Goal: Information Seeking & Learning: Learn about a topic

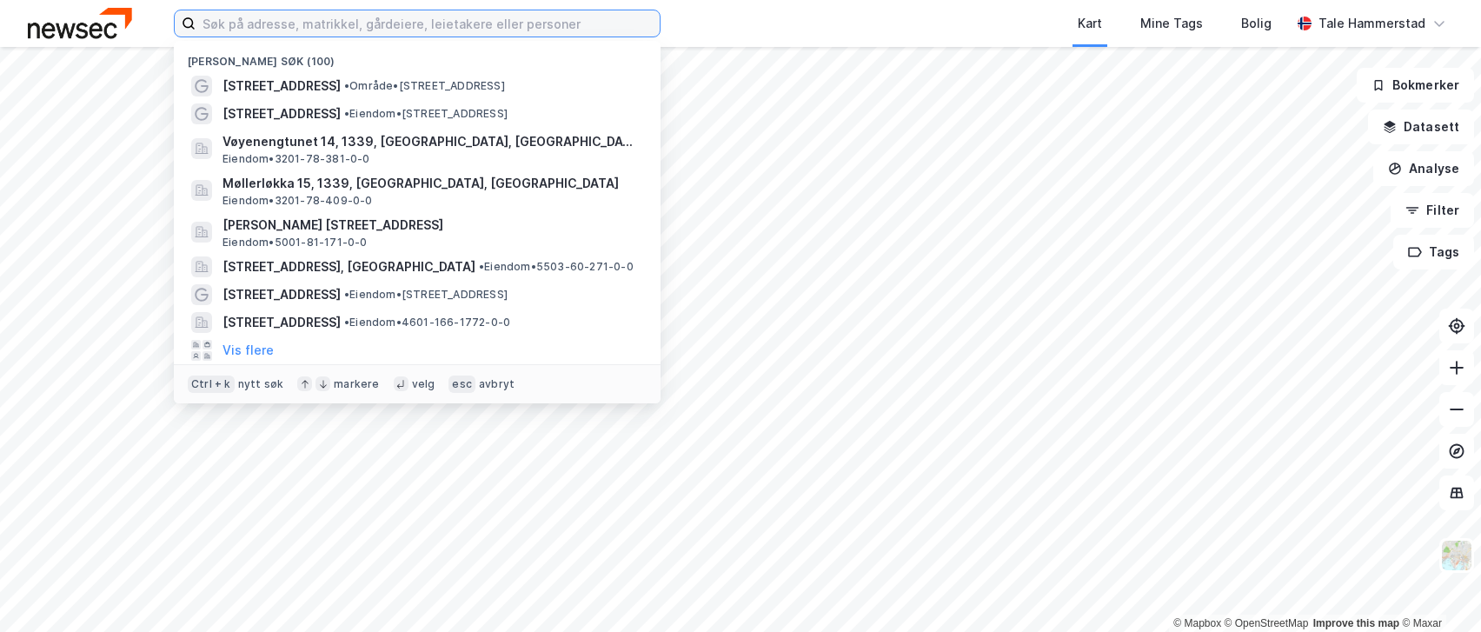
click at [305, 26] on input at bounding box center [428, 23] width 464 height 26
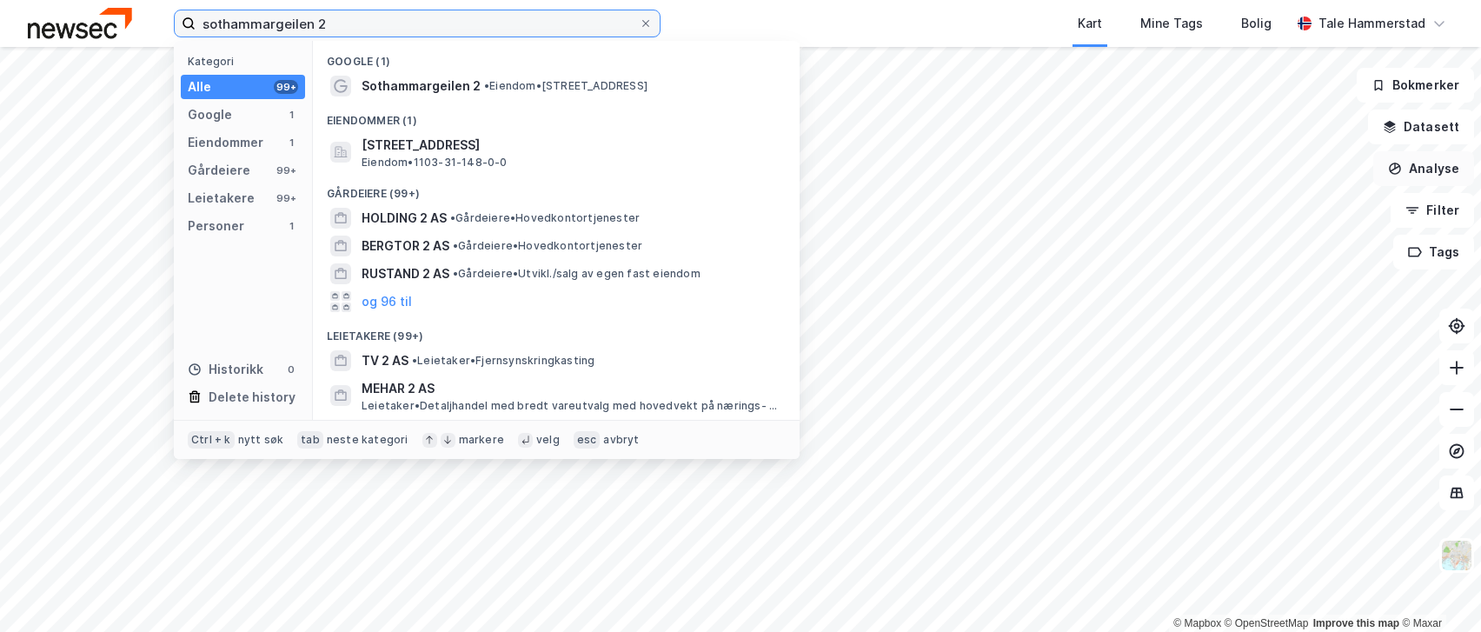
type input "sothammargeilen 2"
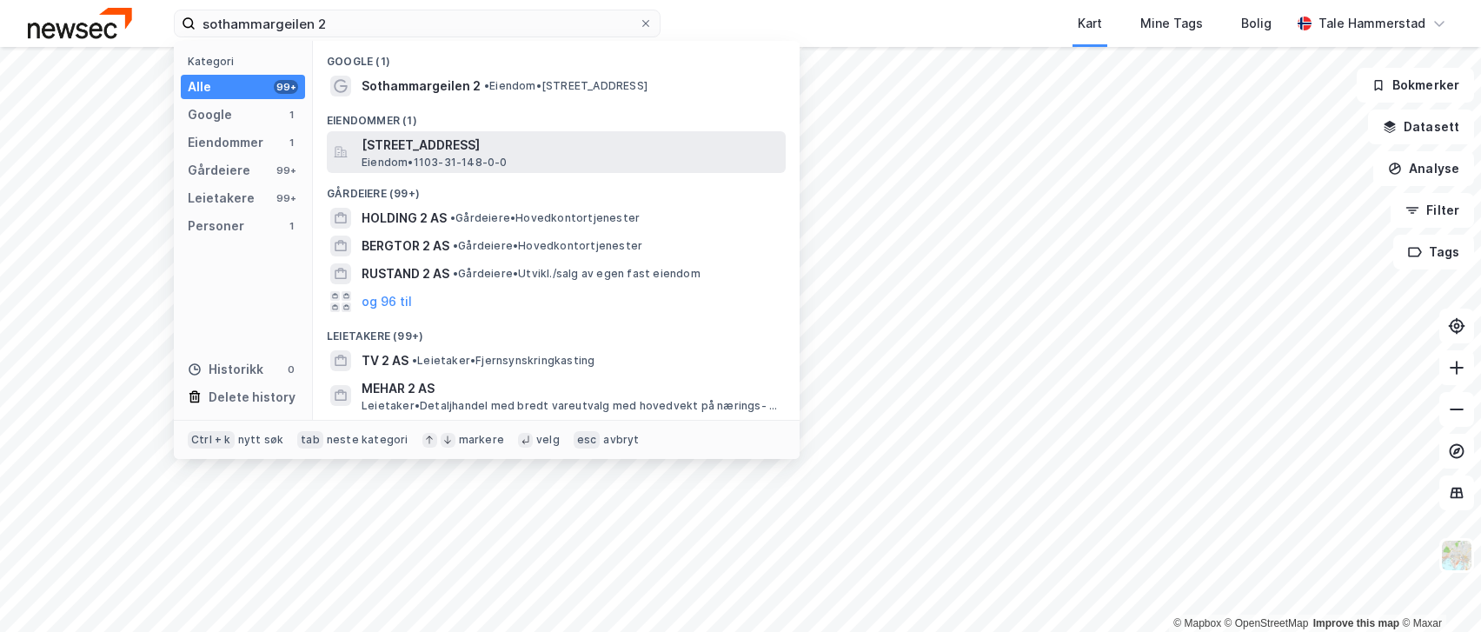
click at [573, 153] on span "[STREET_ADDRESS]" at bounding box center [570, 145] width 417 height 21
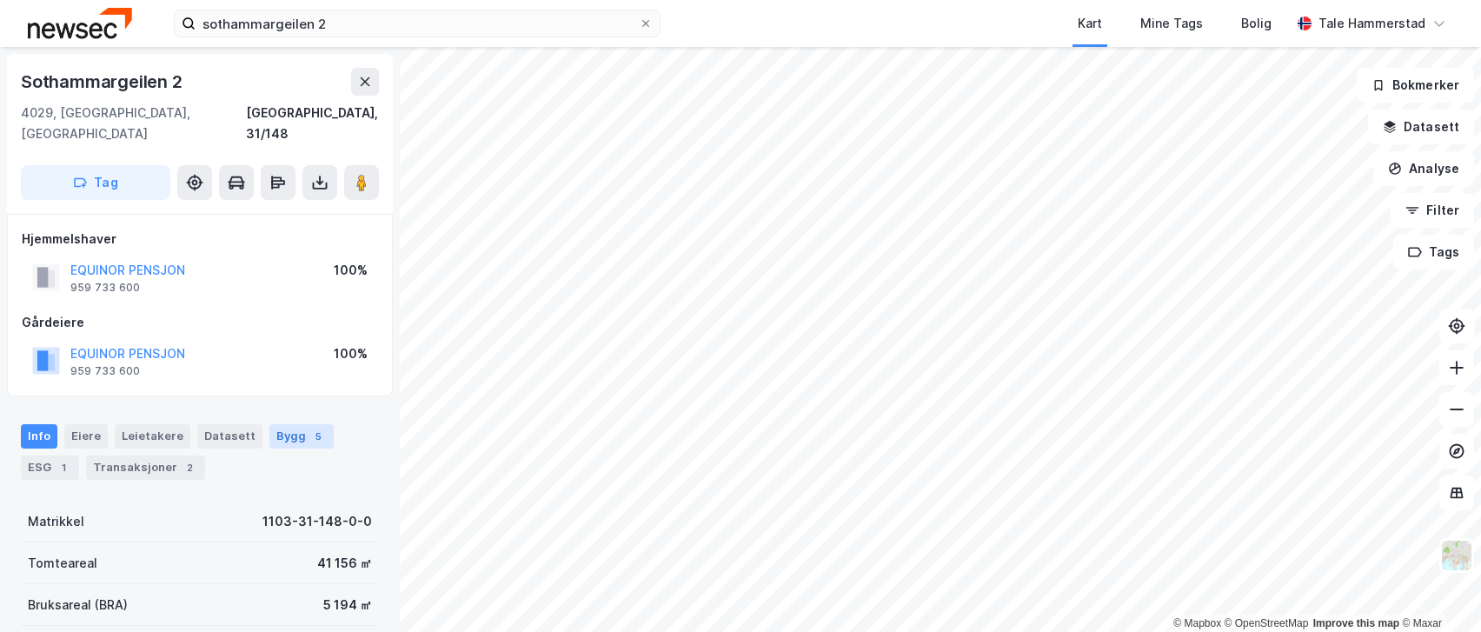
click at [291, 424] on div "Bygg 5" at bounding box center [302, 436] width 64 height 24
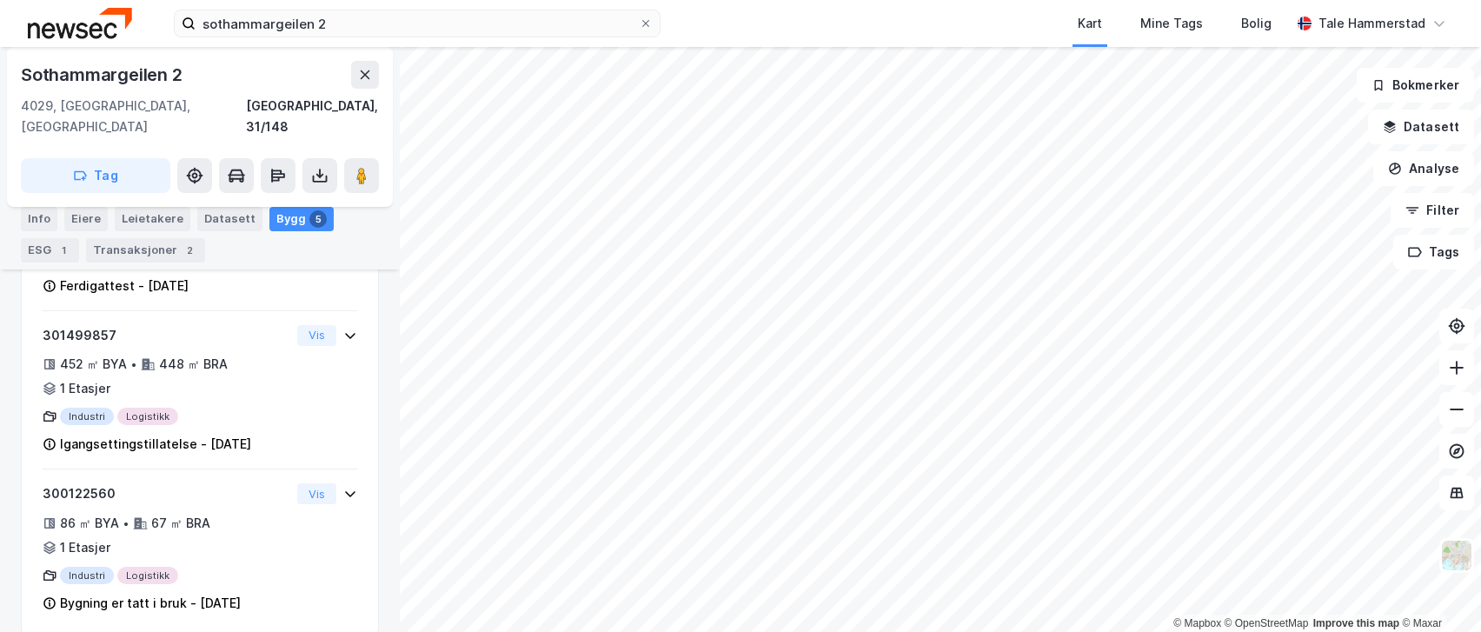
scroll to position [878, 0]
